Goal: Task Accomplishment & Management: Manage account settings

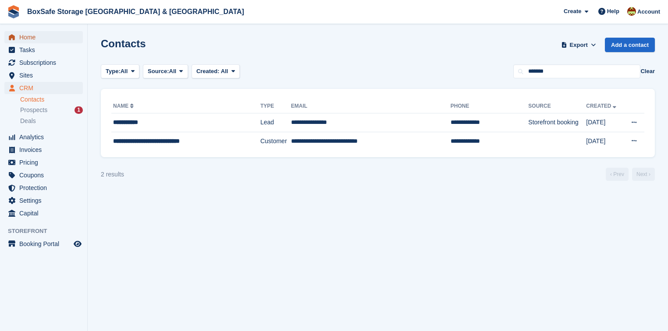
click at [38, 37] on span "Home" at bounding box center [45, 37] width 53 height 12
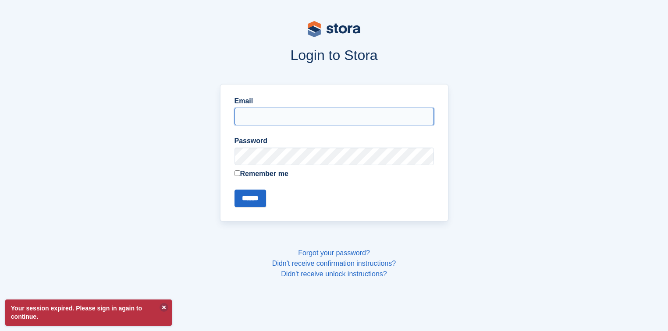
type input "**********"
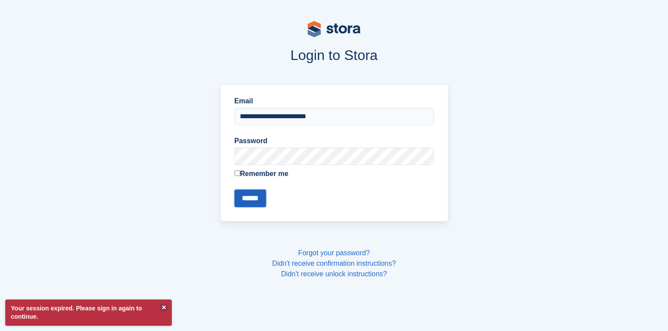
click at [259, 199] on input "******" at bounding box center [250, 199] width 32 height 18
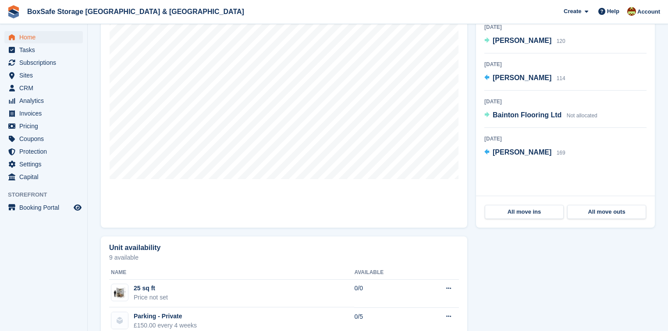
scroll to position [105, 0]
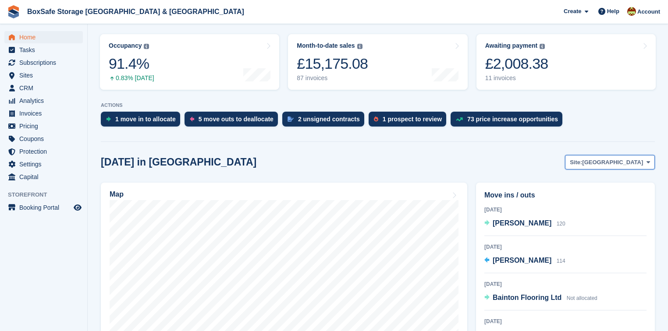
click at [624, 161] on span "[GEOGRAPHIC_DATA]" at bounding box center [612, 162] width 61 height 9
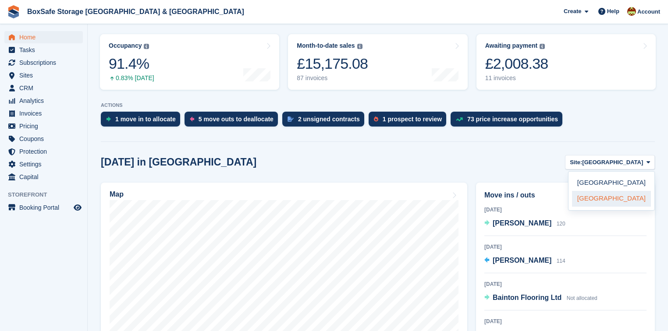
click at [600, 197] on link "[GEOGRAPHIC_DATA]" at bounding box center [611, 199] width 79 height 16
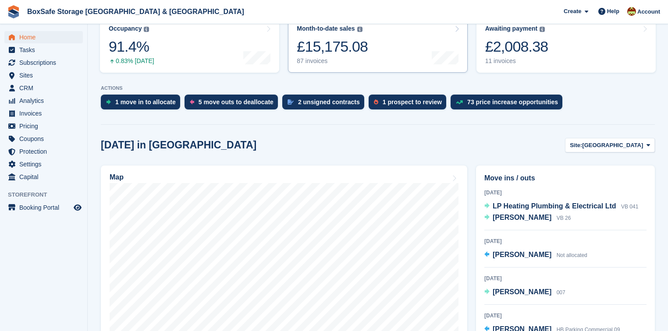
scroll to position [35, 0]
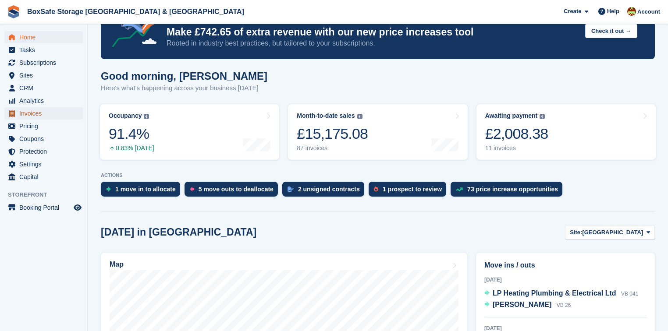
drag, startPoint x: 35, startPoint y: 113, endPoint x: 61, endPoint y: 116, distance: 26.4
click at [35, 113] on span "Invoices" at bounding box center [45, 113] width 53 height 12
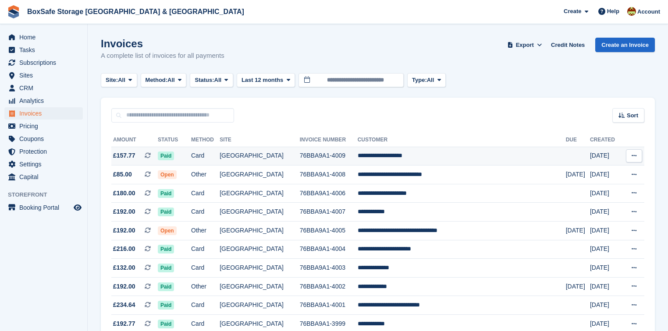
click at [266, 156] on td "[GEOGRAPHIC_DATA]" at bounding box center [260, 156] width 80 height 19
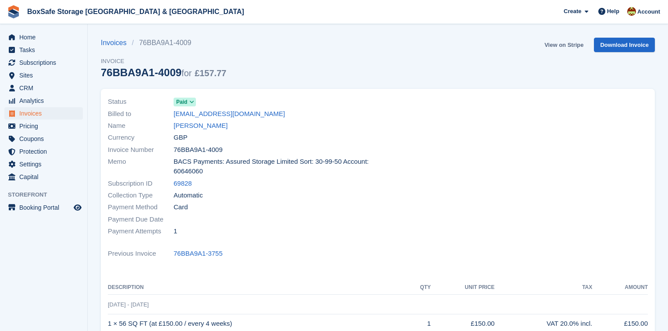
click at [571, 49] on link "View on Stripe" at bounding box center [564, 45] width 46 height 14
click at [28, 38] on span "Home" at bounding box center [45, 37] width 53 height 12
